Goal: Task Accomplishment & Management: Complete application form

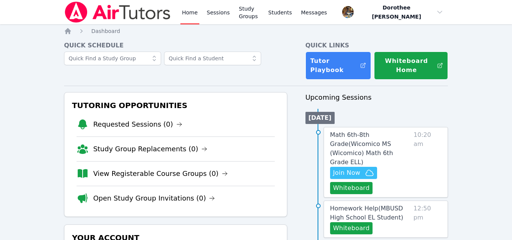
scroll to position [85, 0]
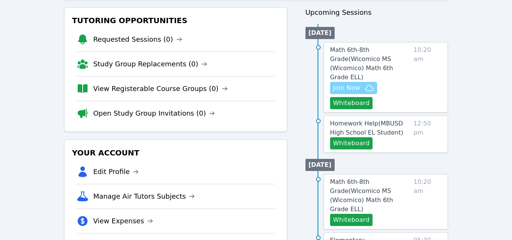
click at [353, 83] on span "Join Now" at bounding box center [346, 87] width 27 height 9
click at [340, 97] on button "Whiteboard" at bounding box center [351, 103] width 43 height 12
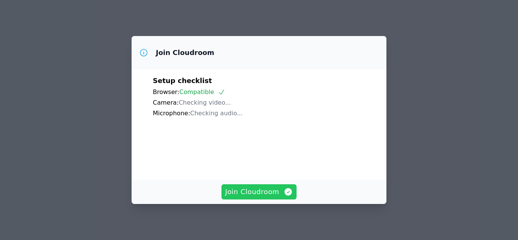
click at [248, 193] on span "Join Cloudroom" at bounding box center [259, 192] width 68 height 11
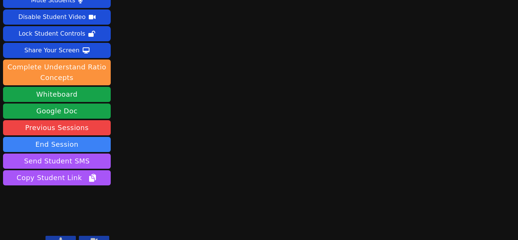
scroll to position [33, 0]
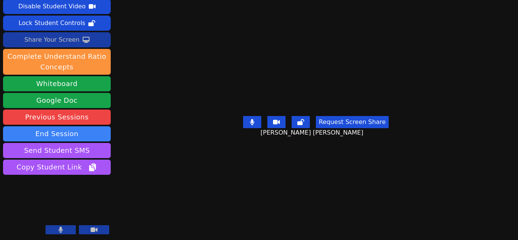
click at [63, 38] on div "Share Your Screen" at bounding box center [51, 40] width 55 height 12
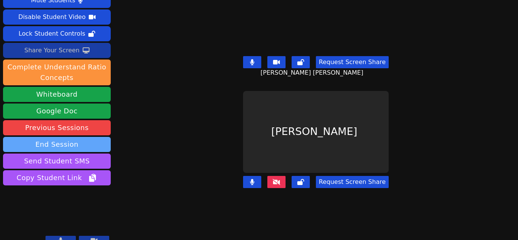
click at [56, 137] on button "End Session" at bounding box center [57, 144] width 108 height 15
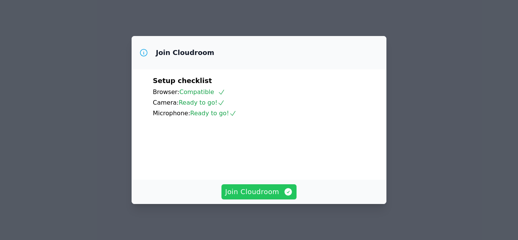
click at [263, 193] on span "Join Cloudroom" at bounding box center [259, 192] width 68 height 11
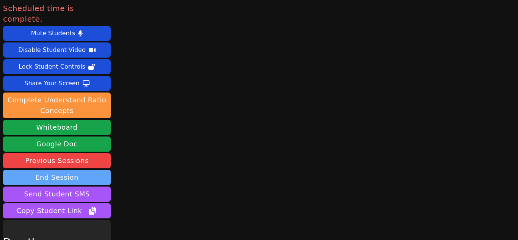
click at [69, 170] on button "End Session" at bounding box center [57, 177] width 108 height 15
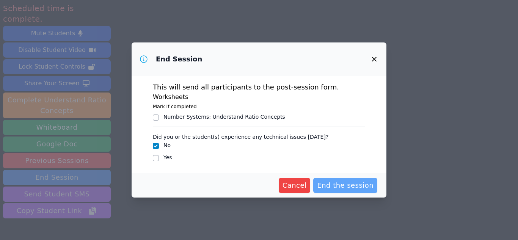
click at [331, 187] on span "End the session" at bounding box center [345, 185] width 56 height 11
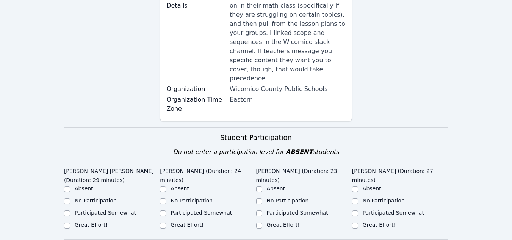
scroll to position [146, 0]
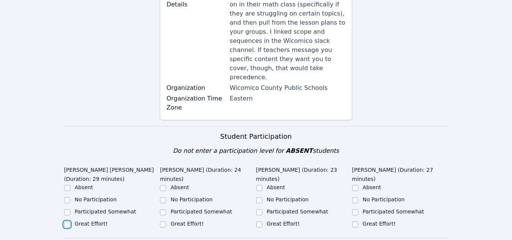
click at [67, 221] on input "Great Effort!" at bounding box center [67, 224] width 6 height 6
checkbox input "true"
click at [163, 221] on input "Great Effort!" at bounding box center [163, 224] width 6 height 6
checkbox input "true"
click at [261, 221] on input "Great Effort!" at bounding box center [259, 224] width 6 height 6
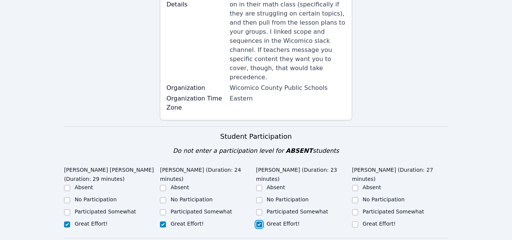
checkbox input "true"
click at [356, 221] on input "Great Effort!" at bounding box center [355, 224] width 6 height 6
checkbox input "true"
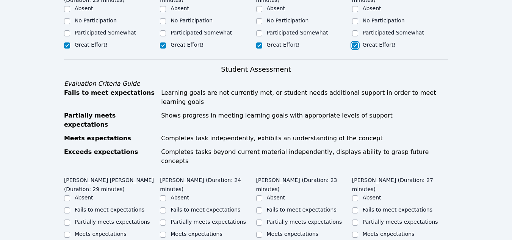
scroll to position [335, 0]
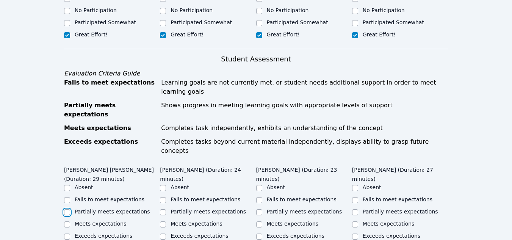
click at [67, 209] on input "Partially meets expectations" at bounding box center [67, 212] width 6 height 6
checkbox input "true"
click at [163, 209] on input "Partially meets expectations" at bounding box center [163, 212] width 6 height 6
checkbox input "true"
click at [258, 209] on input "Partially meets expectations" at bounding box center [259, 212] width 6 height 6
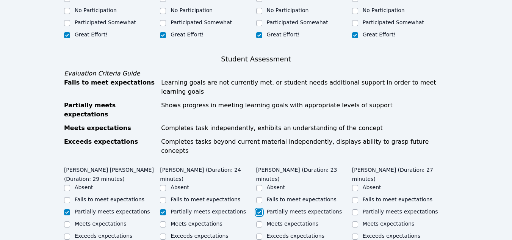
checkbox input "true"
click at [357, 209] on input "Partially meets expectations" at bounding box center [355, 212] width 6 height 6
checkbox input "true"
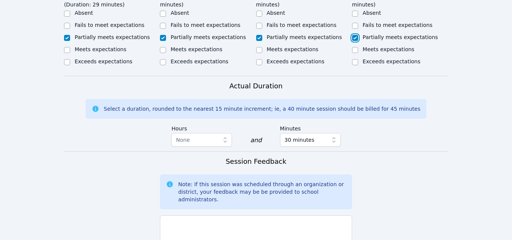
scroll to position [511, 0]
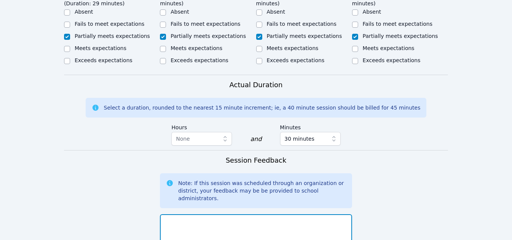
click at [177, 214] on textarea at bounding box center [256, 234] width 192 height 41
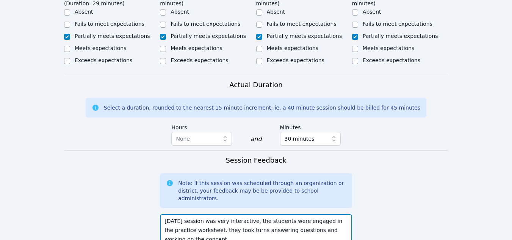
click at [213, 214] on textarea "Today's session was very interactive, the students were engaged in the practice…" at bounding box center [256, 234] width 192 height 41
click at [212, 214] on textarea "Today's session was very interactive, the students were engaged in the practice…" at bounding box center [256, 234] width 192 height 41
click at [187, 214] on textarea "Today's session was very interactive, the students were engaged in the practice…" at bounding box center [256, 234] width 192 height 41
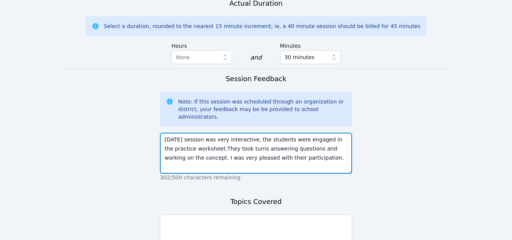
scroll to position [634, 0]
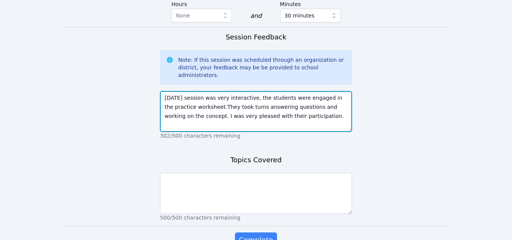
type textarea "Today's session was very interactive, the students were engaged in the practice…"
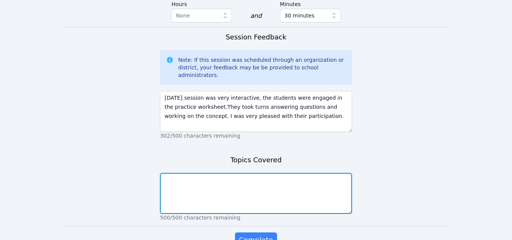
click at [173, 173] on textarea at bounding box center [256, 193] width 192 height 41
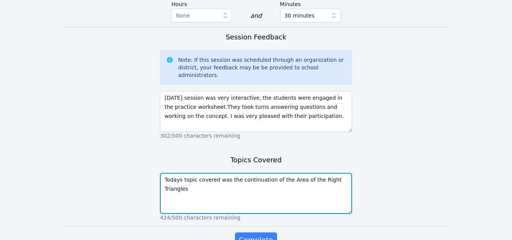
click at [307, 173] on textarea "Todays topic covered was the continuation of the Area of the Right Triangles" at bounding box center [256, 193] width 192 height 41
click at [172, 173] on textarea "Todays topic covered was the continuation of the Area of Right Triangles" at bounding box center [256, 193] width 192 height 41
click at [179, 173] on textarea "Todays topic covered was the continuation of the Area of Right Triangles" at bounding box center [256, 193] width 192 height 41
click at [337, 173] on textarea "Today's topic covered was the continuation of the Area of Right Triangles" at bounding box center [256, 193] width 192 height 41
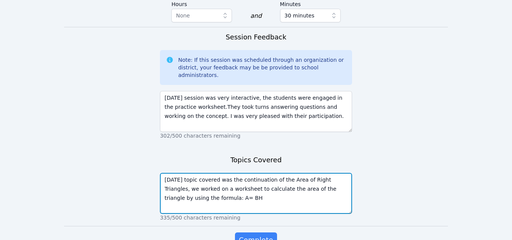
click at [193, 173] on textarea "Today's topic covered was the continuation of the Area of Right Triangles, we w…" at bounding box center [256, 193] width 192 height 41
click at [212, 173] on textarea "Today's topic covered was the continuation of the Area of Right Triangles, we w…" at bounding box center [256, 193] width 192 height 41
click at [224, 173] on textarea "Today's topic covered was the continuation of the Area of Right Triangles, we w…" at bounding box center [256, 193] width 192 height 41
type textarea "Today's topic covered was the continuation of the Area of Right Triangles, we w…"
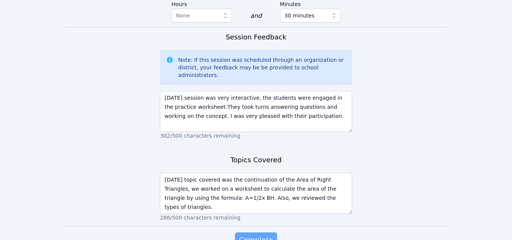
click at [243, 235] on span "Complete" at bounding box center [256, 240] width 34 height 11
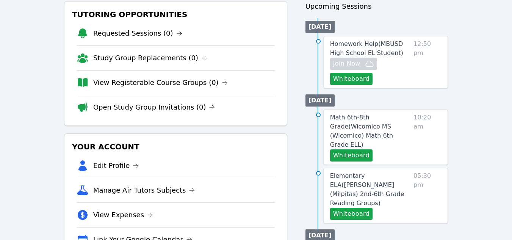
scroll to position [93, 0]
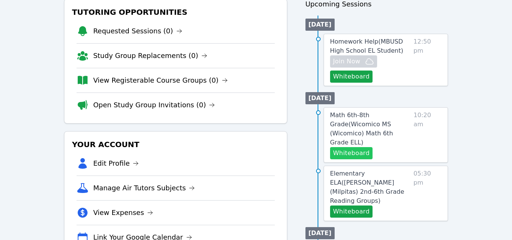
click at [351, 147] on button "Whiteboard" at bounding box center [351, 153] width 43 height 12
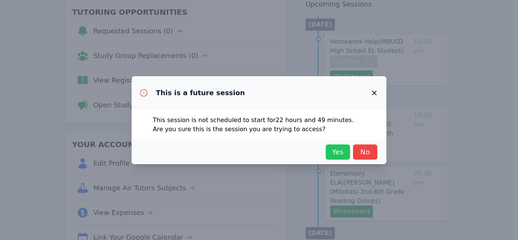
click at [342, 150] on span "Yes" at bounding box center [337, 152] width 17 height 11
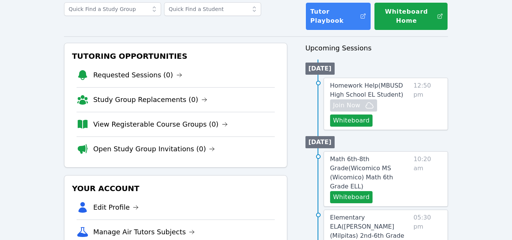
scroll to position [51, 0]
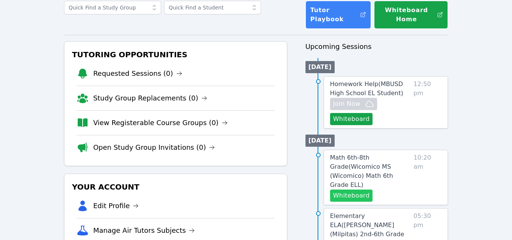
click at [353, 190] on button "Whiteboard" at bounding box center [351, 196] width 43 height 12
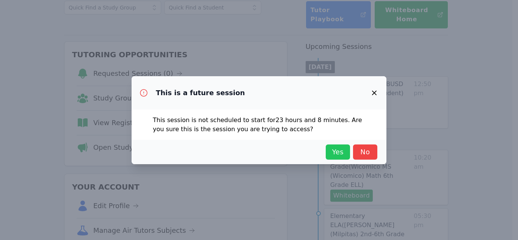
click at [334, 155] on span "Yes" at bounding box center [337, 152] width 17 height 11
